Goal: Task Accomplishment & Management: Complete application form

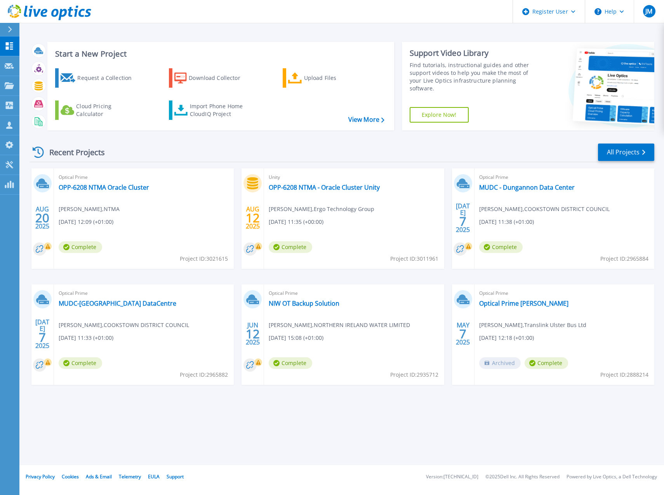
click at [298, 22] on header "Register User Help JM Dell User Jer Murphy Jer.Murphy@dell.com Dell My Profile …" at bounding box center [332, 11] width 664 height 23
click at [13, 68] on icon at bounding box center [9, 66] width 9 height 6
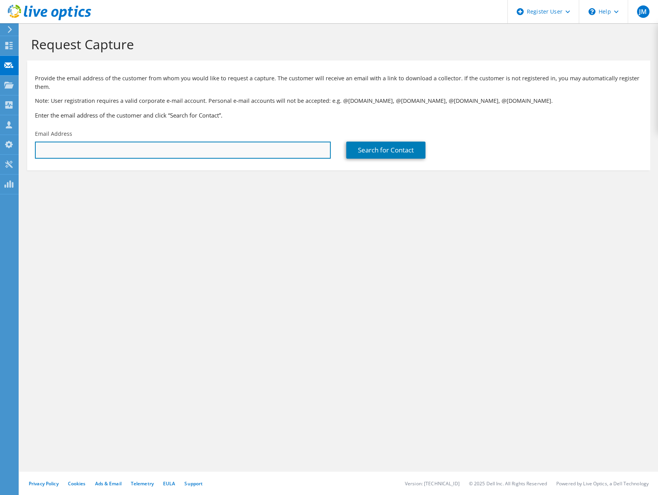
click at [109, 146] on input "text" at bounding box center [183, 150] width 296 height 17
paste input "[PERSON_NAME][EMAIL_ADDRESS][PERSON_NAME][DOMAIN_NAME]"
type input "[PERSON_NAME][EMAIL_ADDRESS][PERSON_NAME][DOMAIN_NAME]"
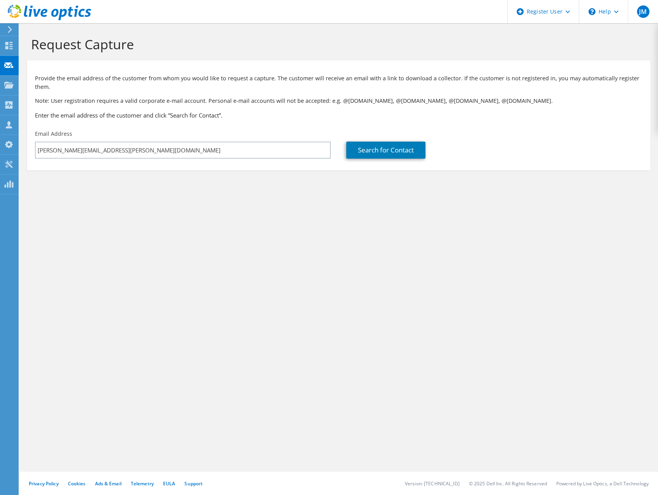
click at [374, 140] on div "Search for Contact" at bounding box center [493, 144] width 311 height 36
click at [373, 152] on link "Search for Contact" at bounding box center [385, 150] width 79 height 17
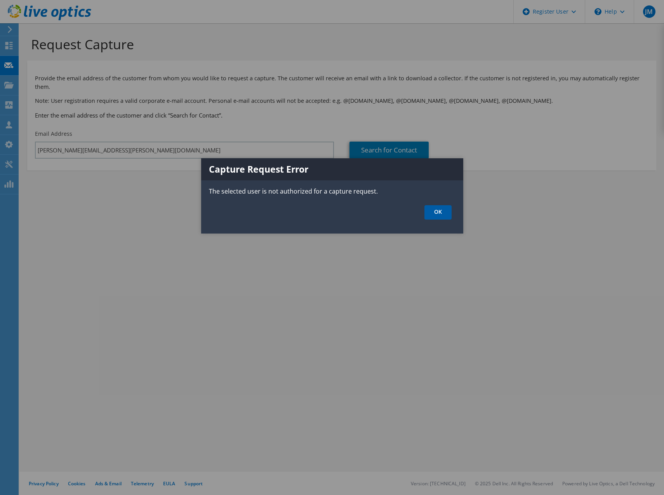
click at [438, 211] on link "OK" at bounding box center [437, 212] width 27 height 14
